Goal: Task Accomplishment & Management: Use online tool/utility

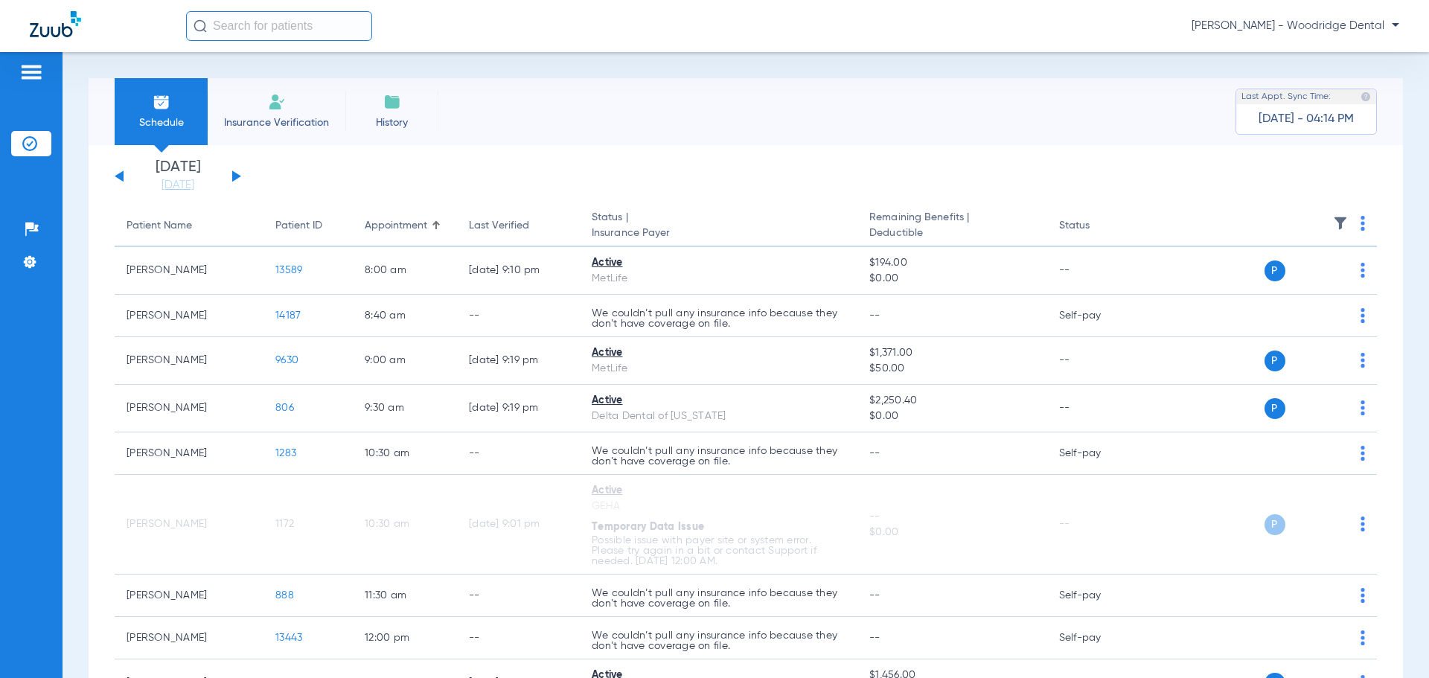
scroll to position [315, 0]
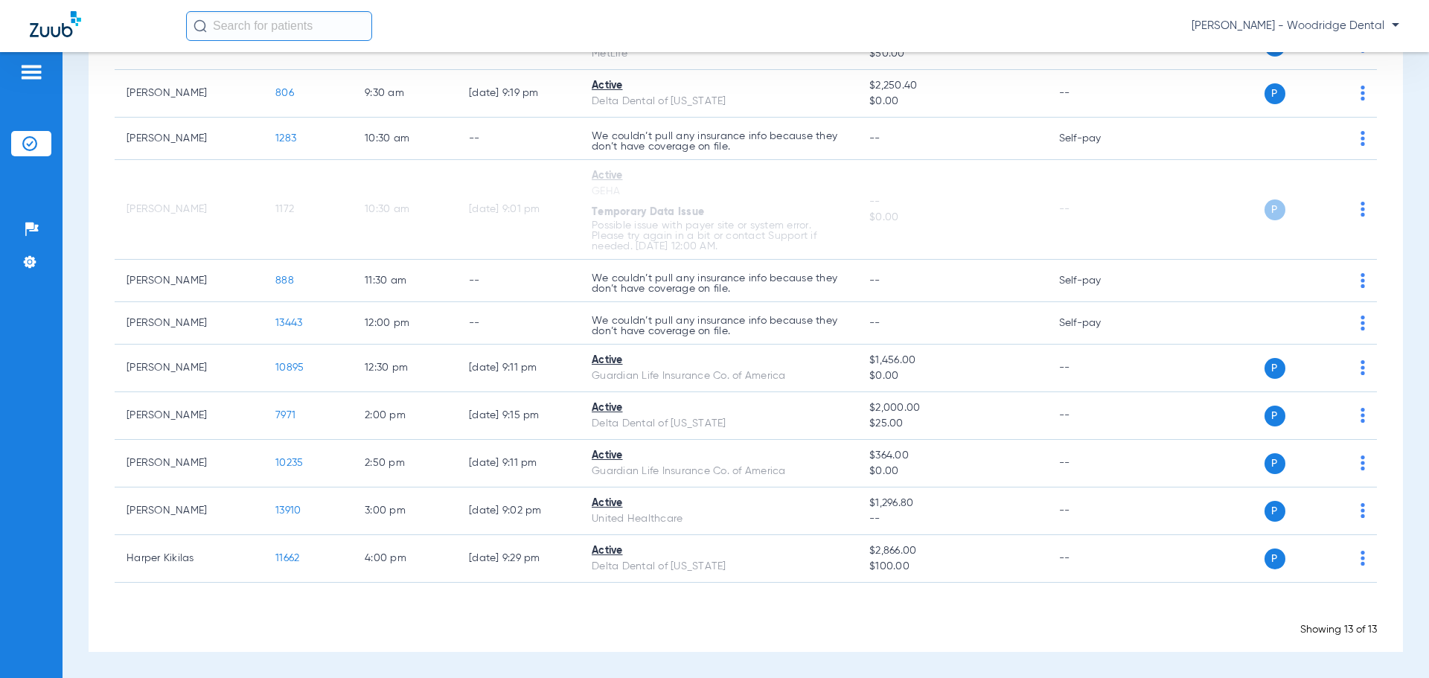
click at [281, 22] on input "text" at bounding box center [279, 26] width 186 height 30
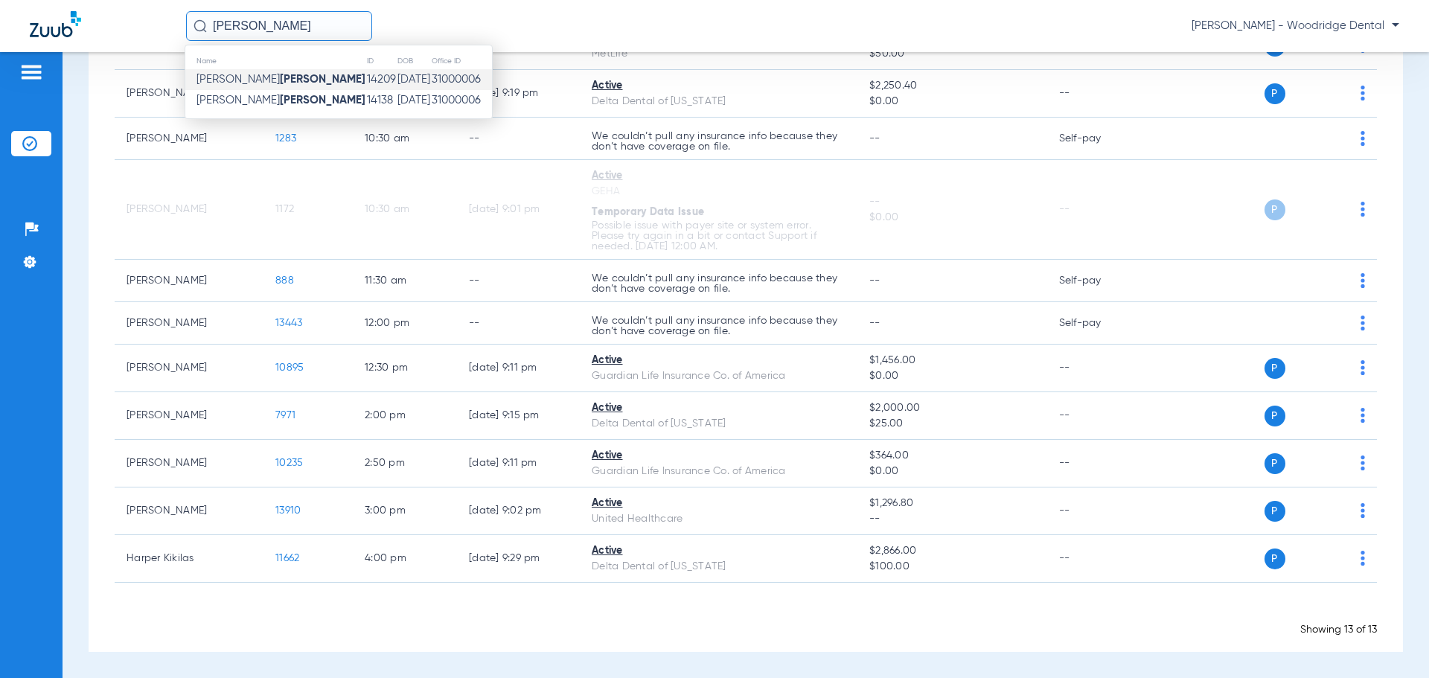
type input "[PERSON_NAME]"
click at [366, 80] on td "14209" at bounding box center [381, 79] width 31 height 21
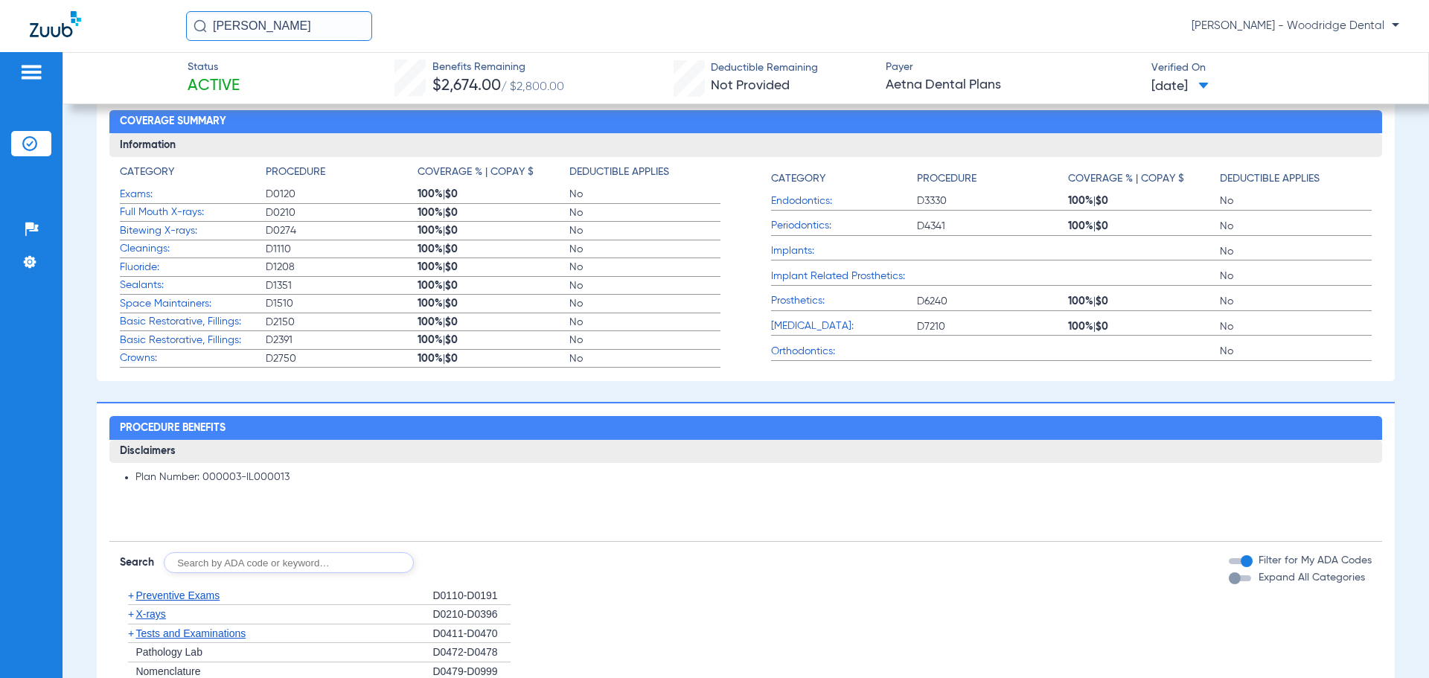
scroll to position [427, 0]
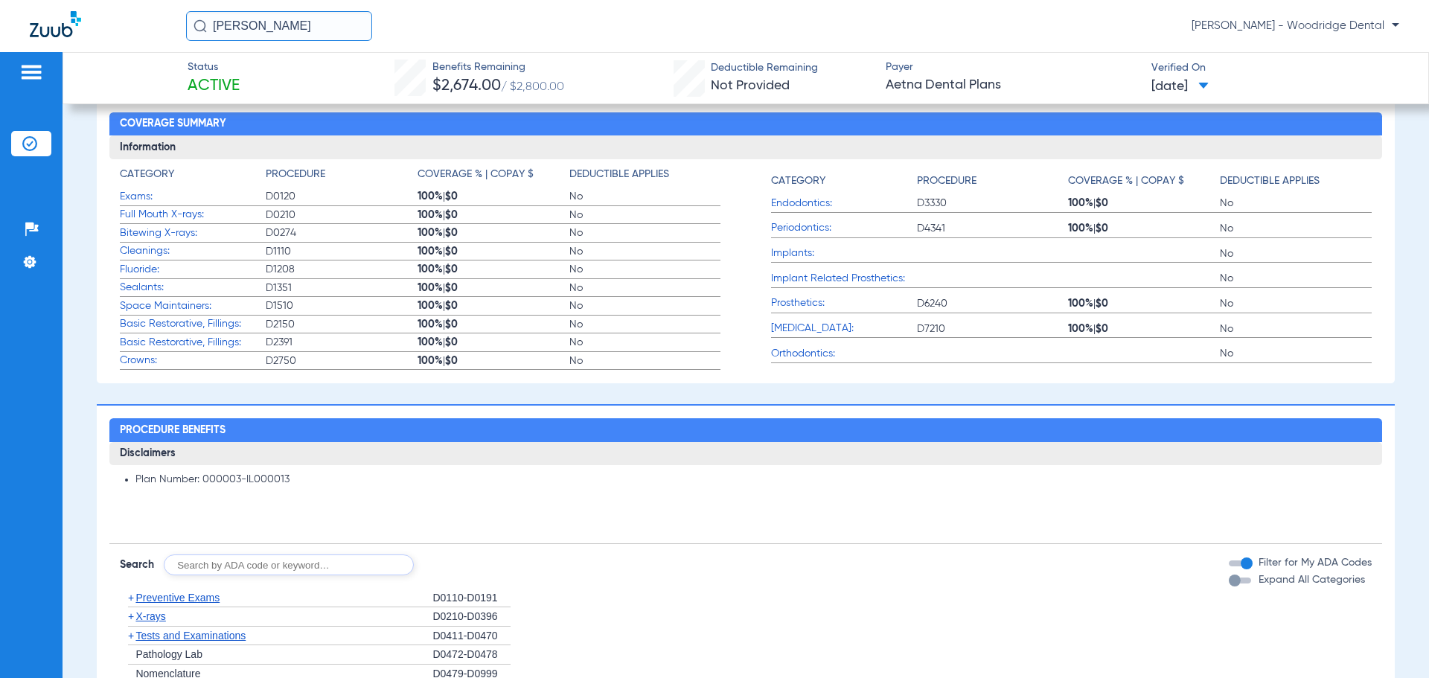
click at [290, 561] on input "text" at bounding box center [289, 565] width 250 height 21
type input "6057, 6058"
click at [461, 567] on button "Search" at bounding box center [469, 565] width 59 height 21
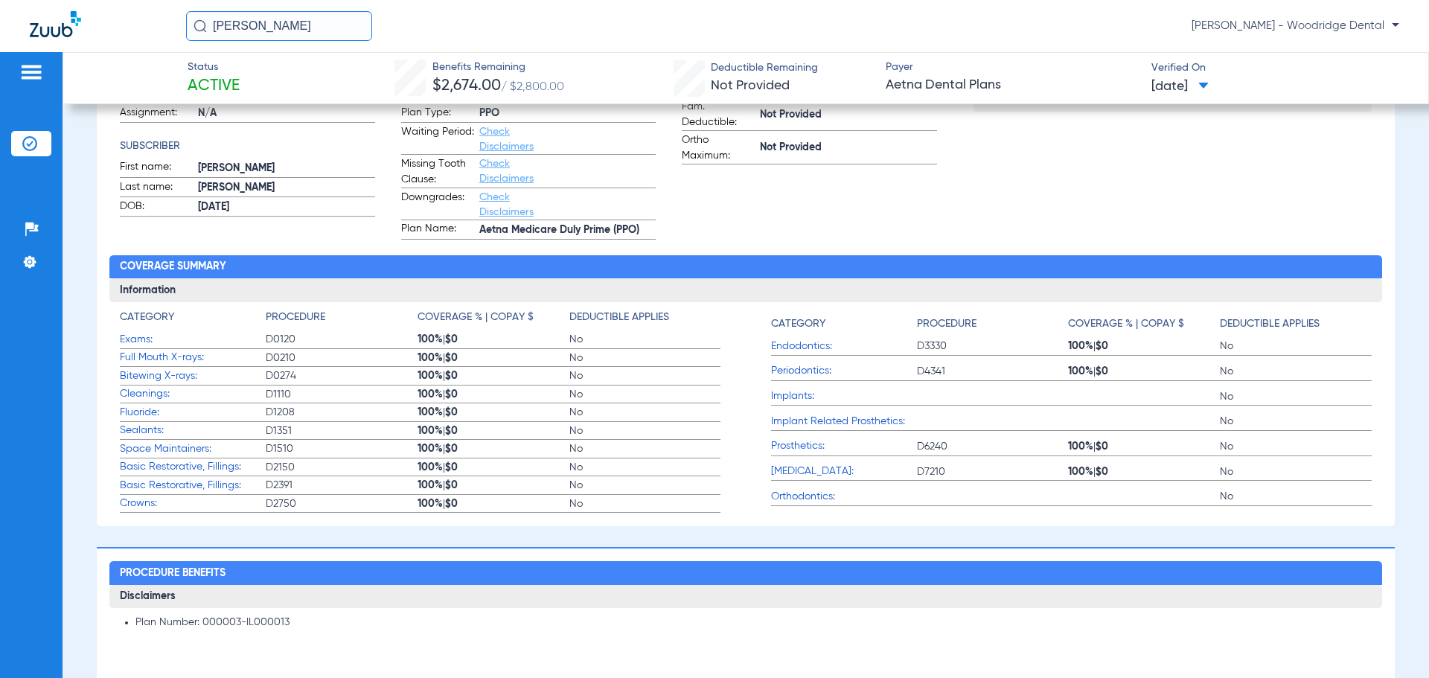
scroll to position [278, 0]
